Goal: Information Seeking & Learning: Learn about a topic

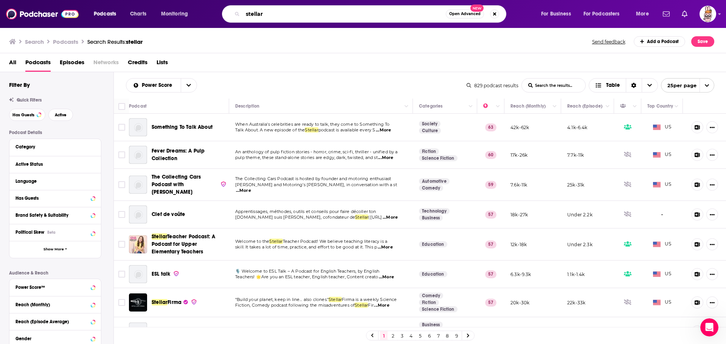
click at [263, 9] on input "stellar" at bounding box center [344, 14] width 203 height 12
drag, startPoint x: 254, startPoint y: 13, endPoint x: 233, endPoint y: 16, distance: 20.6
click at [234, 15] on div "stellar Open Advanced New" at bounding box center [364, 13] width 284 height 17
type input "Beyond the chaos"
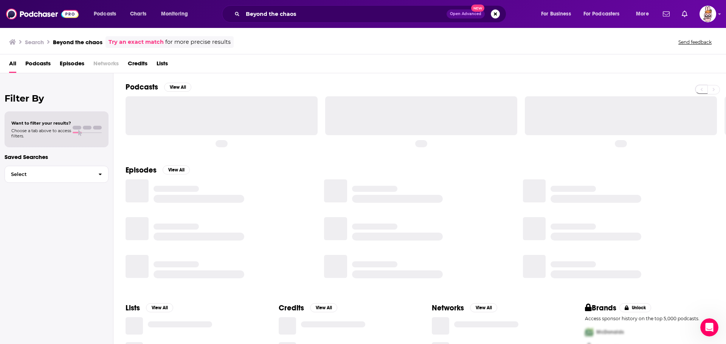
click at [321, 145] on div at bounding box center [426, 121] width 600 height 51
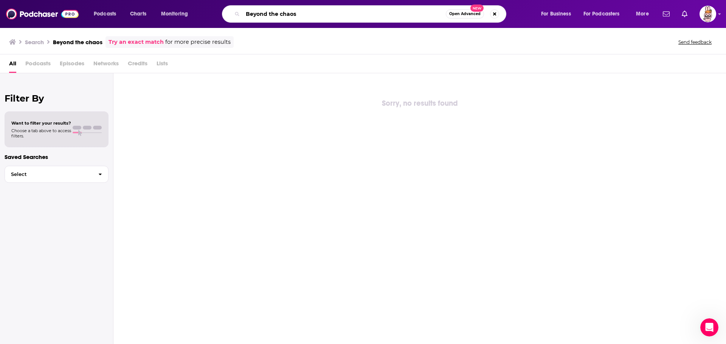
click at [294, 13] on input "Beyond the chaos" at bounding box center [344, 14] width 203 height 12
drag, startPoint x: 315, startPoint y: 12, endPoint x: 233, endPoint y: 12, distance: 82.0
click at [233, 12] on div "Beyond the chaos Open Advanced New" at bounding box center [364, 13] width 284 height 17
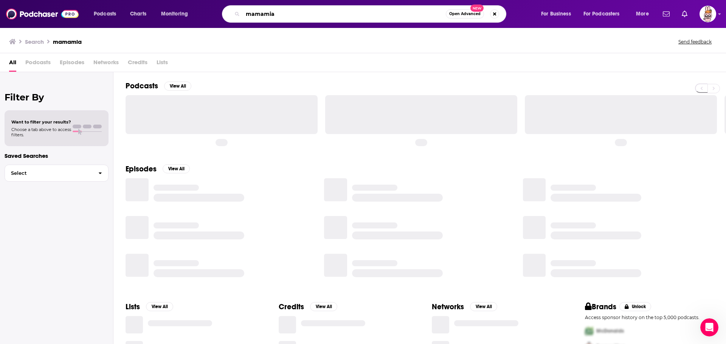
drag, startPoint x: 282, startPoint y: 16, endPoint x: 196, endPoint y: 17, distance: 86.2
click at [196, 17] on div "Podcasts Charts Monitoring mamamia Open Advanced New For Business For Podcaster…" at bounding box center [371, 13] width 567 height 17
click at [324, 51] on div "Search mamamia Send feedback" at bounding box center [363, 40] width 726 height 26
drag, startPoint x: 272, startPoint y: 11, endPoint x: 223, endPoint y: 13, distance: 49.6
click at [223, 12] on div "mamamia Open Advanced New" at bounding box center [364, 13] width 284 height 17
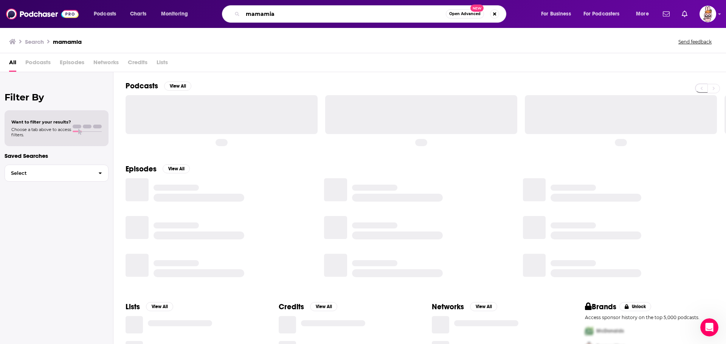
paste input "rawreallity"
type input "rawreallity"
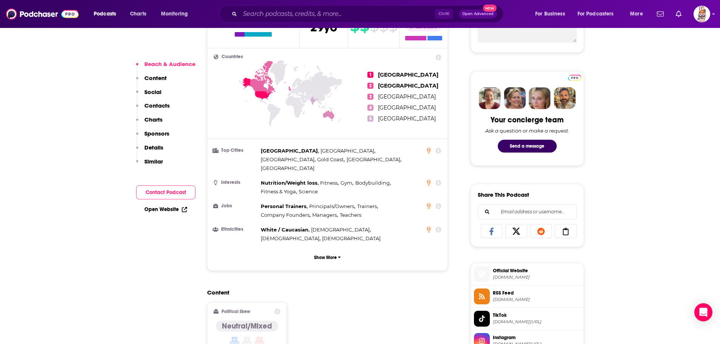
scroll to position [416, 0]
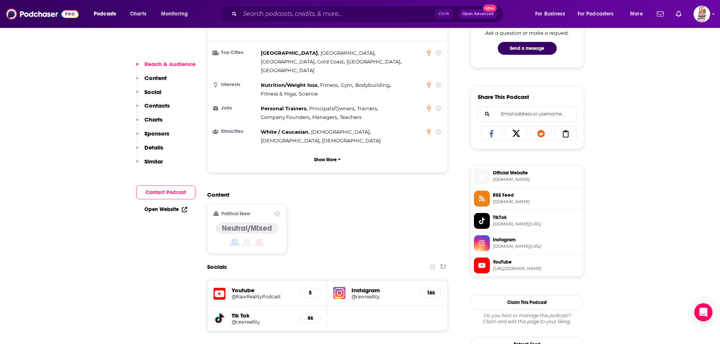
click at [370, 294] on h5 "@rawreallity" at bounding box center [383, 297] width 63 height 6
click at [341, 200] on div "Content Political Skew Neutral/Mixed" at bounding box center [327, 225] width 241 height 69
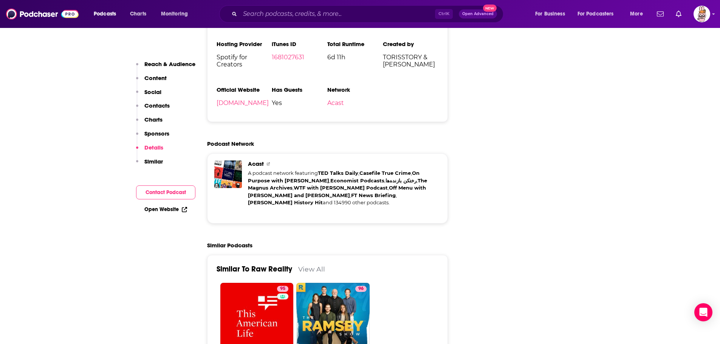
scroll to position [1021, 0]
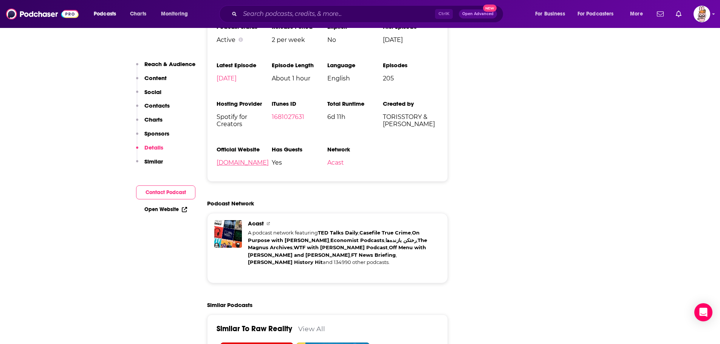
click at [238, 159] on link "rawreality.com.au" at bounding box center [243, 162] width 52 height 7
click at [317, 18] on input "Search podcasts, credits, & more..." at bounding box center [337, 14] width 195 height 12
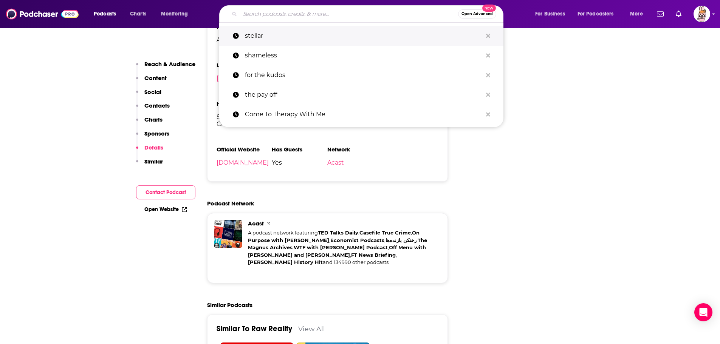
click at [279, 36] on p "stellar" at bounding box center [363, 36] width 237 height 20
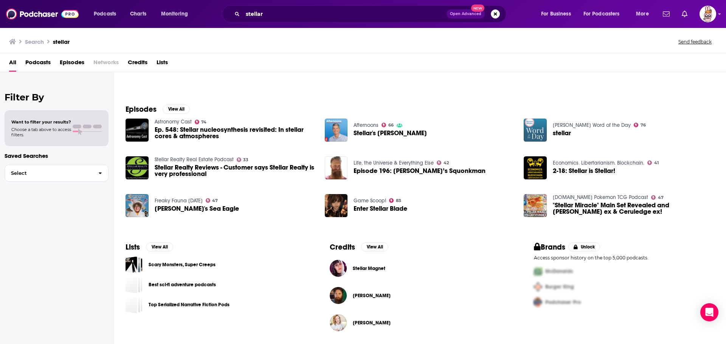
scroll to position [83, 0]
